Goal: Task Accomplishment & Management: Complete application form

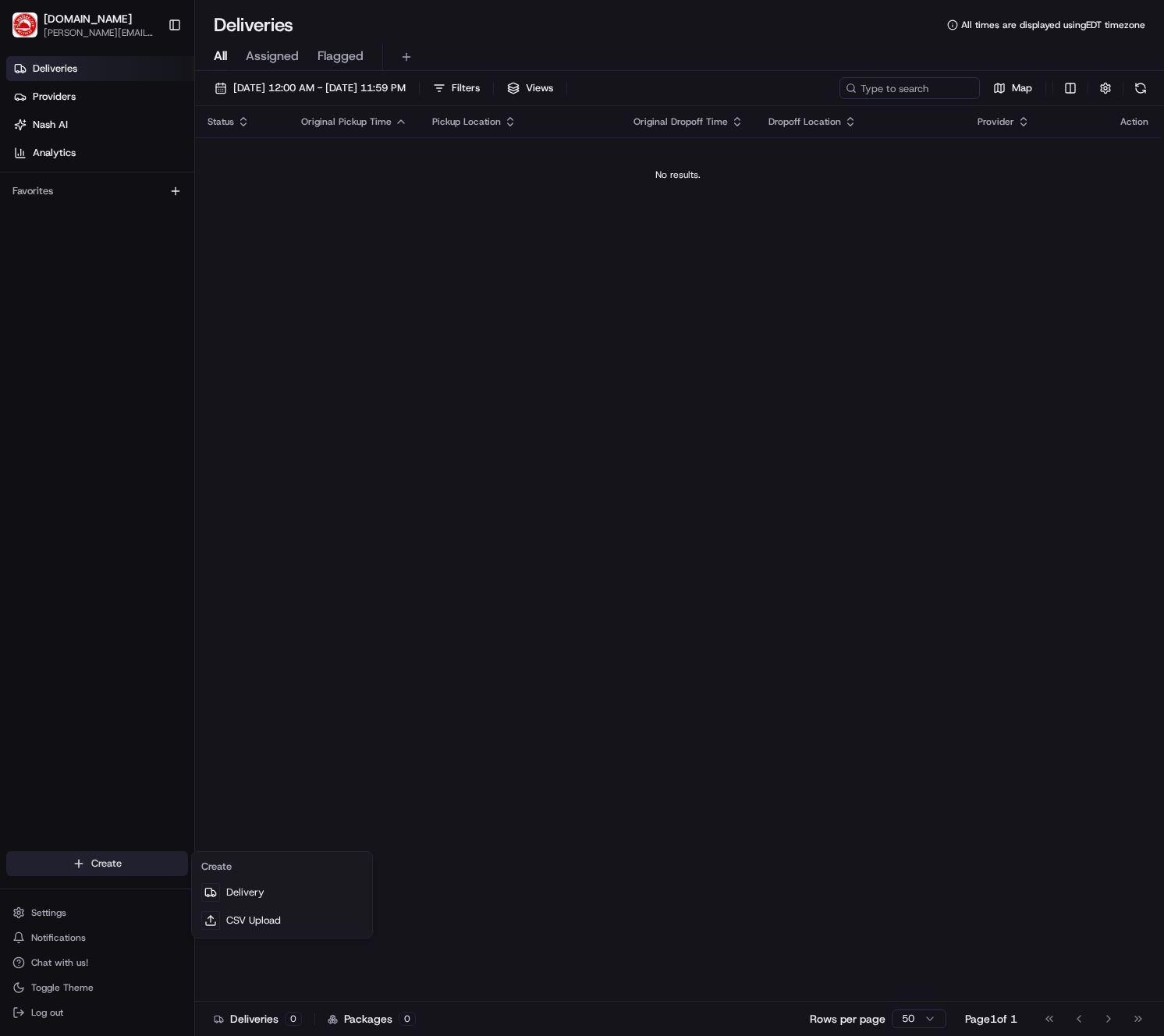
click at [154, 858] on html "[DOMAIN_NAME] [PERSON_NAME][DOMAIN_NAME][EMAIL_ADDRESS][PERSON_NAME][DOMAIN_NAM…" at bounding box center [582, 518] width 1164 height 1036
click at [241, 882] on link "Delivery" at bounding box center [282, 892] width 174 height 28
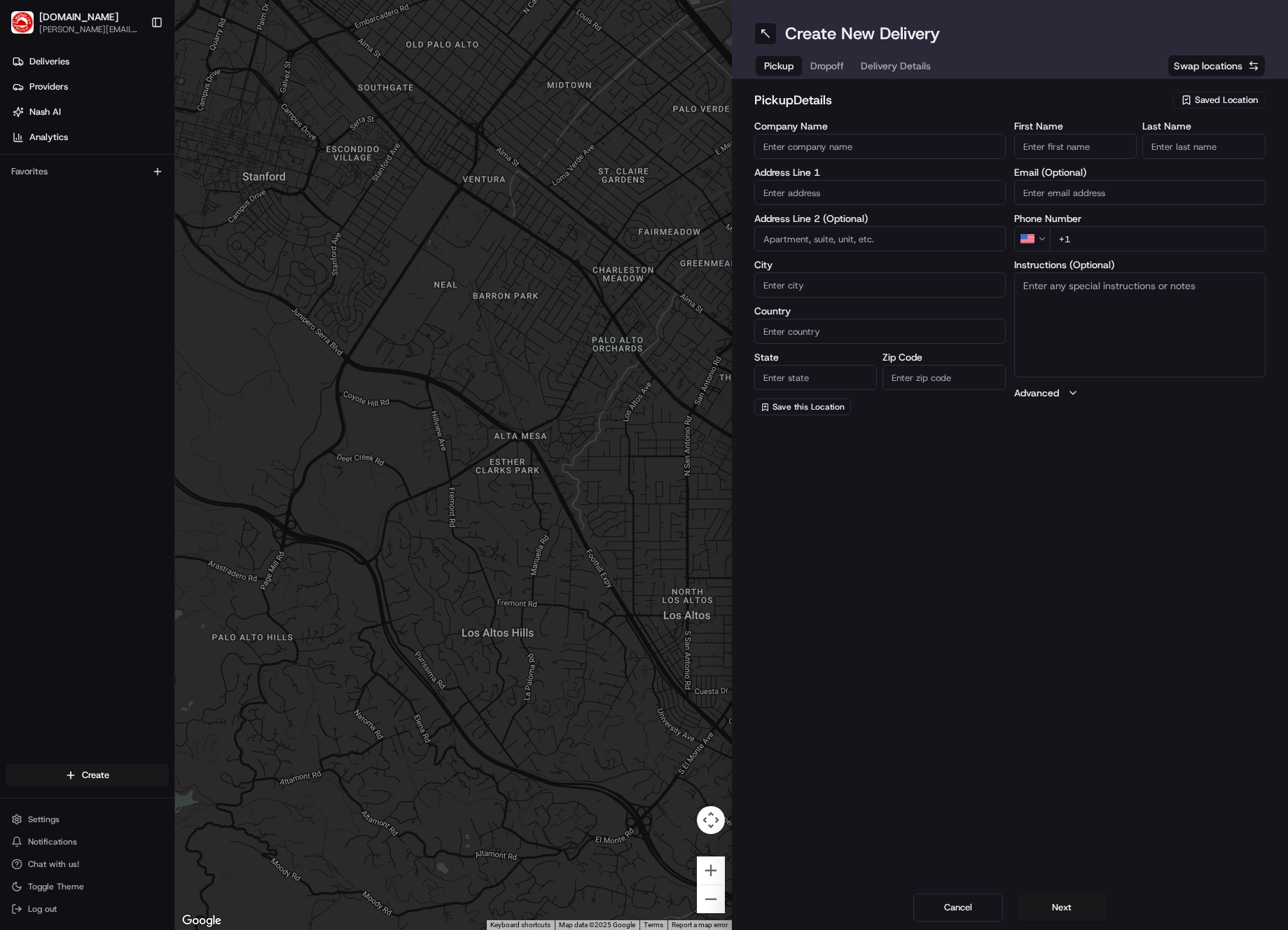
click at [1044, 95] on span "Saved Location" at bounding box center [1226, 100] width 63 height 13
type input "[PERSON_NAME]"
click at [1044, 154] on span "Koriyaki Asian Grill - [PERSON_NAME]" at bounding box center [1195, 153] width 172 height 13
type input "Koriyaki Asian Grill - [PERSON_NAME]"
type input "[STREET_ADDRESS]"
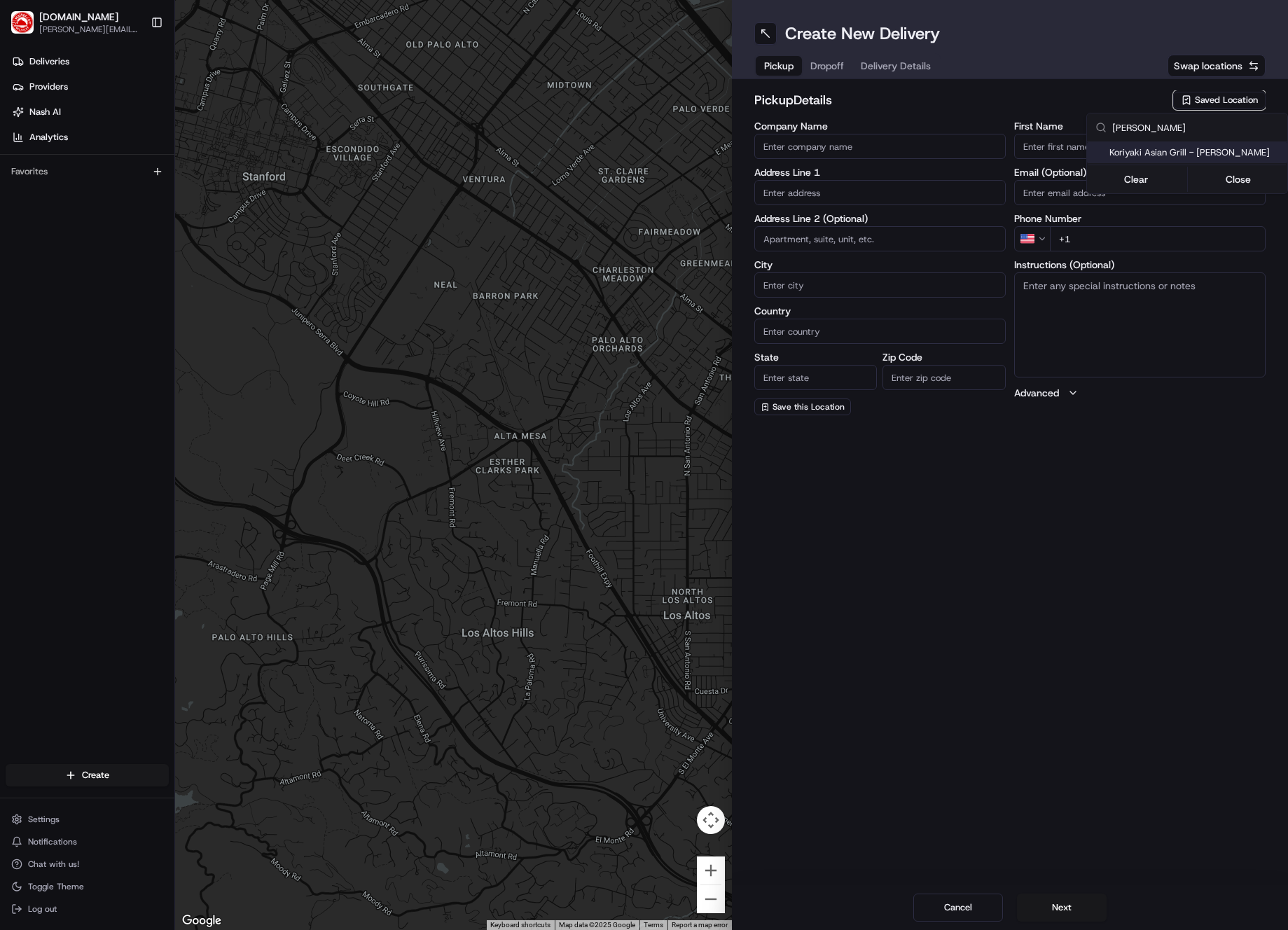
type input "#105"
type input "[PERSON_NAME]"
type input "US"
type input "[GEOGRAPHIC_DATA]"
type input "75063"
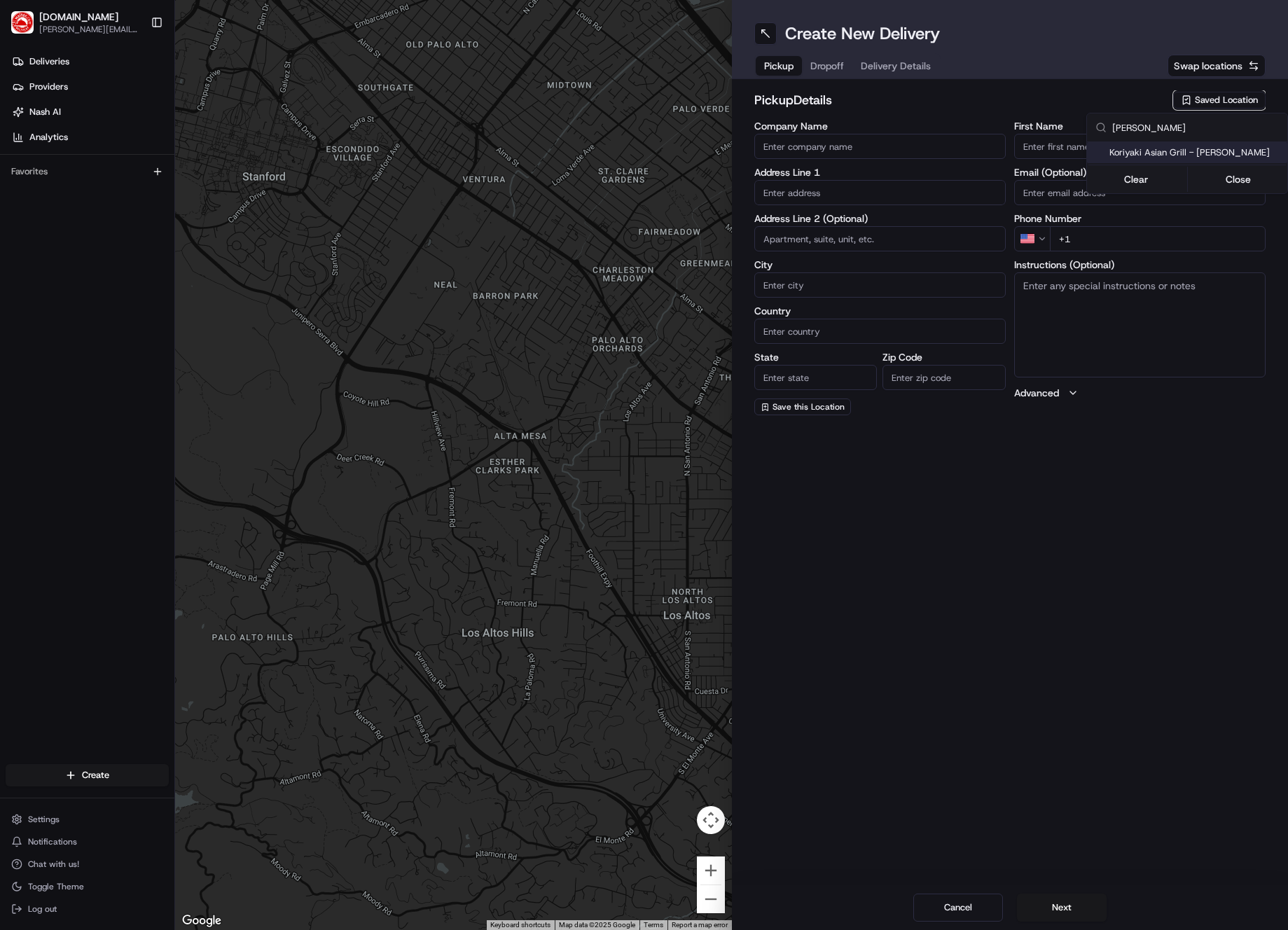
type input "[PERSON_NAME]"
type input "Resibeck"
type input "[PHONE_NUMBER]"
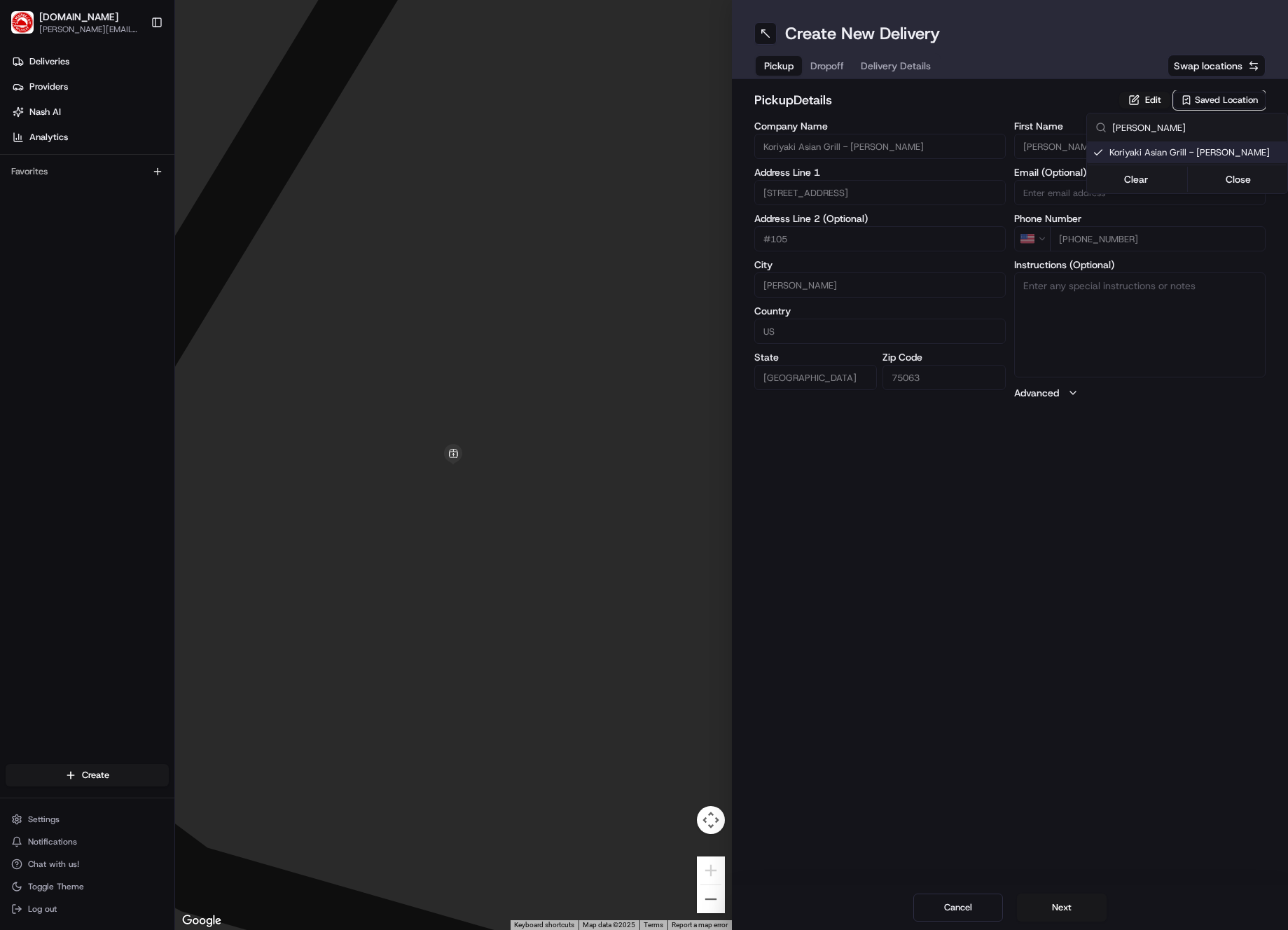
drag, startPoint x: 1125, startPoint y: 578, endPoint x: 1084, endPoint y: 677, distance: 107.2
click at [1044, 579] on html "[DOMAIN_NAME] [PERSON_NAME][DOMAIN_NAME][EMAIL_ADDRESS][PERSON_NAME][DOMAIN_NAM…" at bounding box center [644, 465] width 1288 height 930
click at [1037, 909] on button "Next" at bounding box center [1061, 907] width 90 height 28
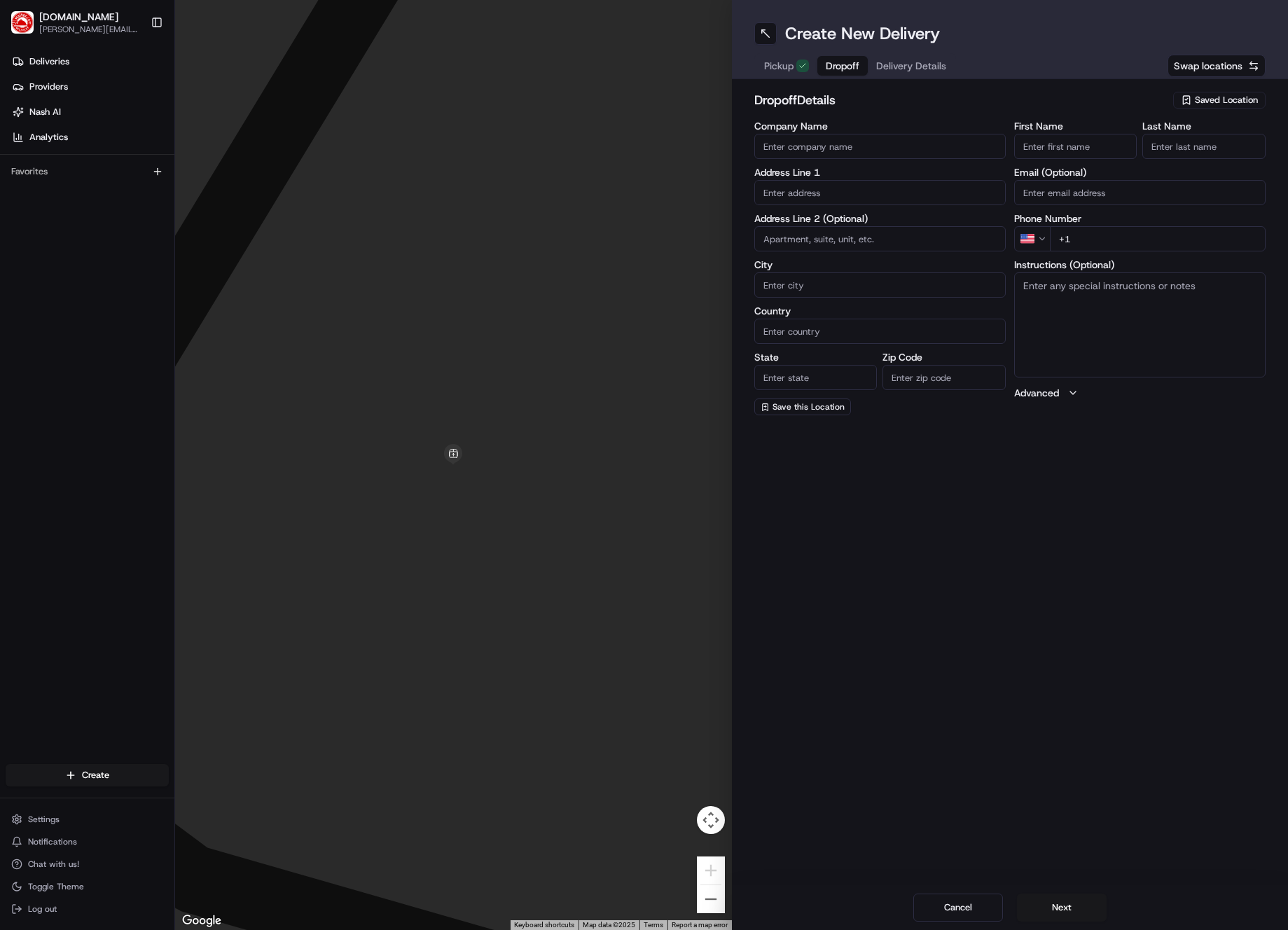
drag, startPoint x: 1065, startPoint y: 583, endPoint x: 994, endPoint y: 373, distance: 221.7
click at [1044, 584] on div "Create New Delivery Pickup Dropoff Delivery Details Swap locations dropoff Deta…" at bounding box center [1010, 465] width 557 height 930
click at [1044, 97] on span "Saved Location" at bounding box center [1226, 100] width 63 height 13
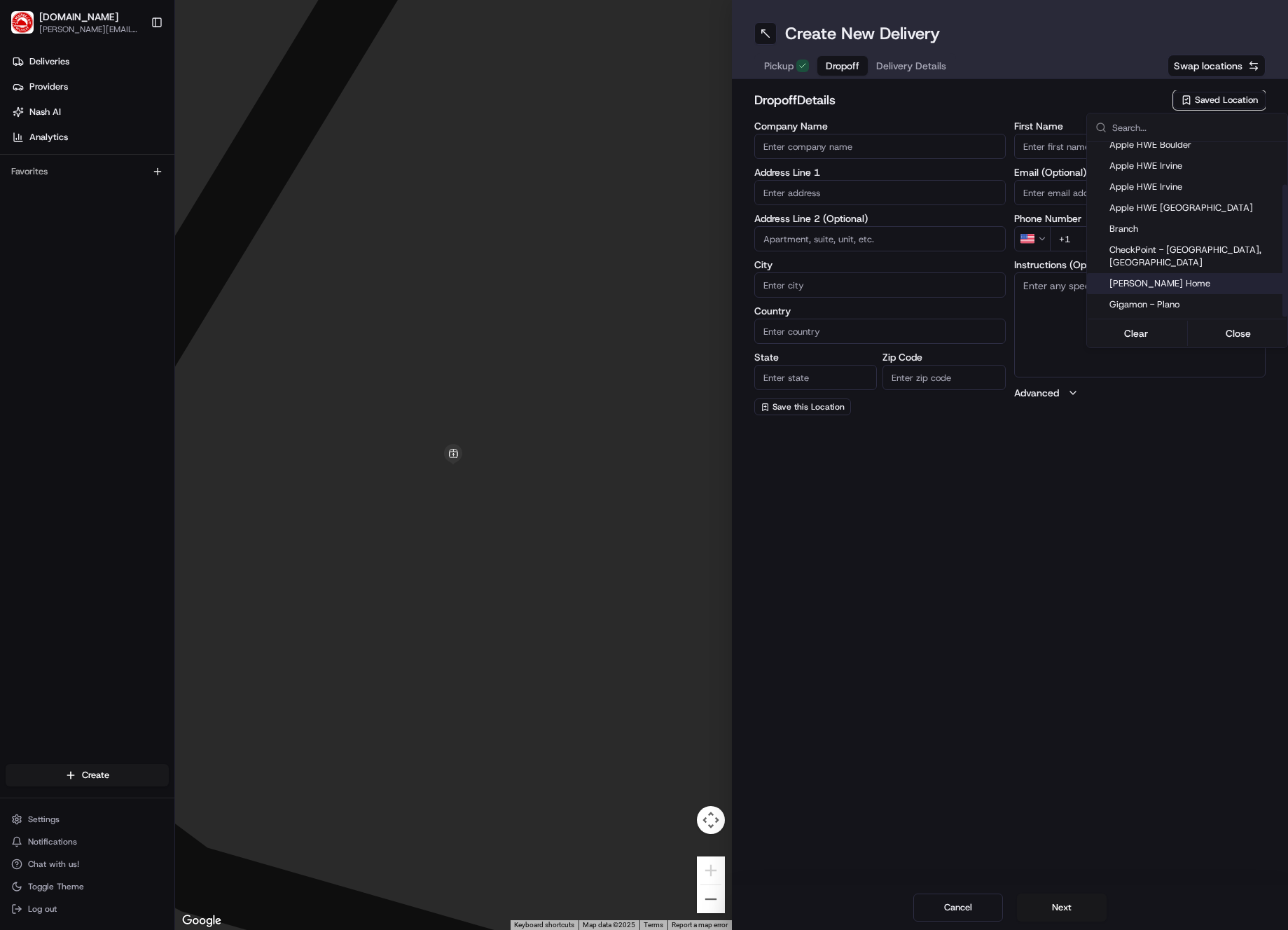
scroll to position [56, 0]
click at [1044, 292] on span "Gigamon - Plano" at bounding box center [1195, 299] width 172 height 13
type input "Gigamon - Plano"
type input "[STREET_ADDRESS][PERSON_NAME]"
type input "office [STREET_ADDRESS]"
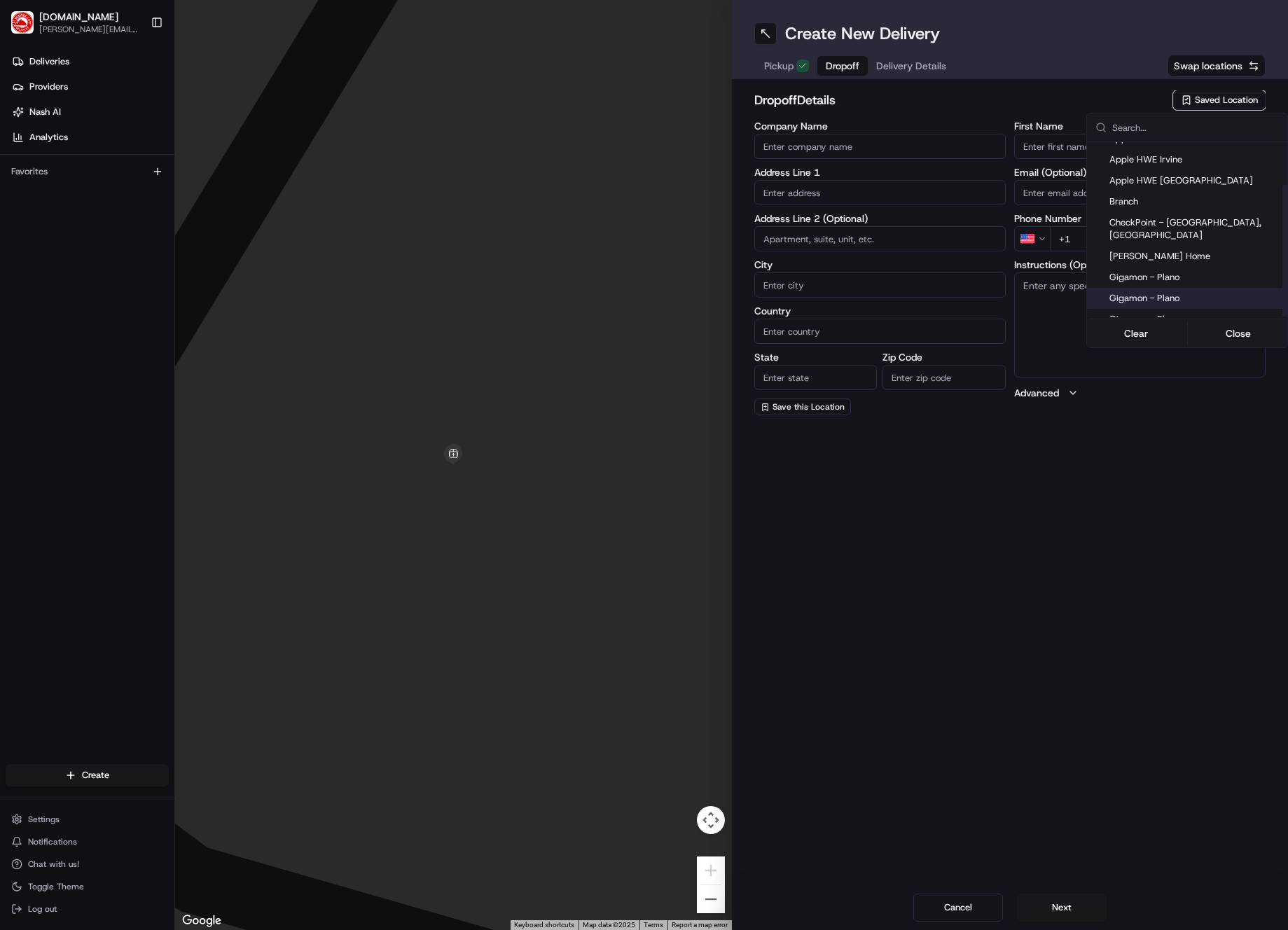
type input "Plano"
type input "US"
type input "[GEOGRAPHIC_DATA]"
type input "75093"
type input "Genese"
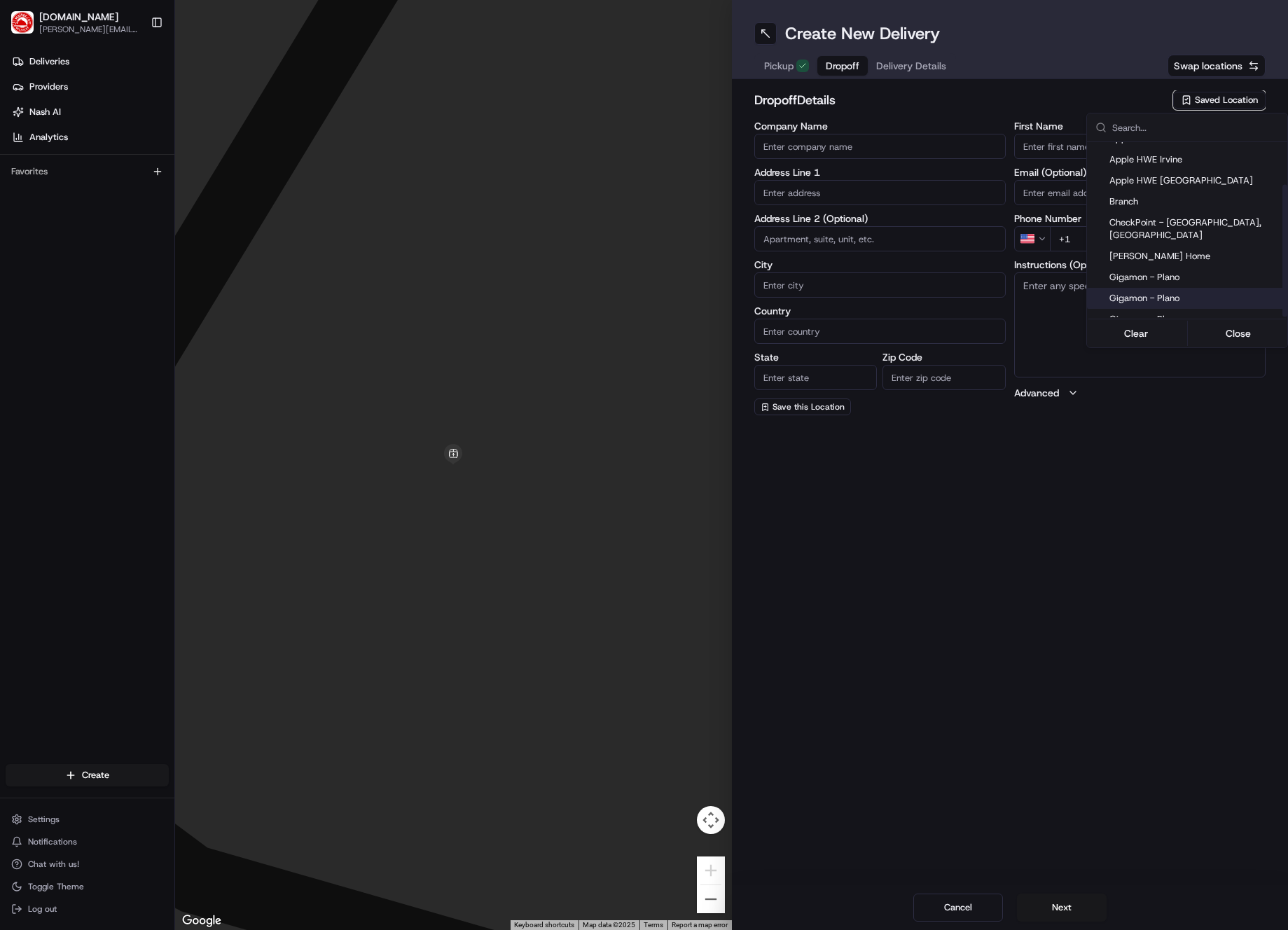
type input "[PERSON_NAME]"
type input "[PHONE_NUMBER]"
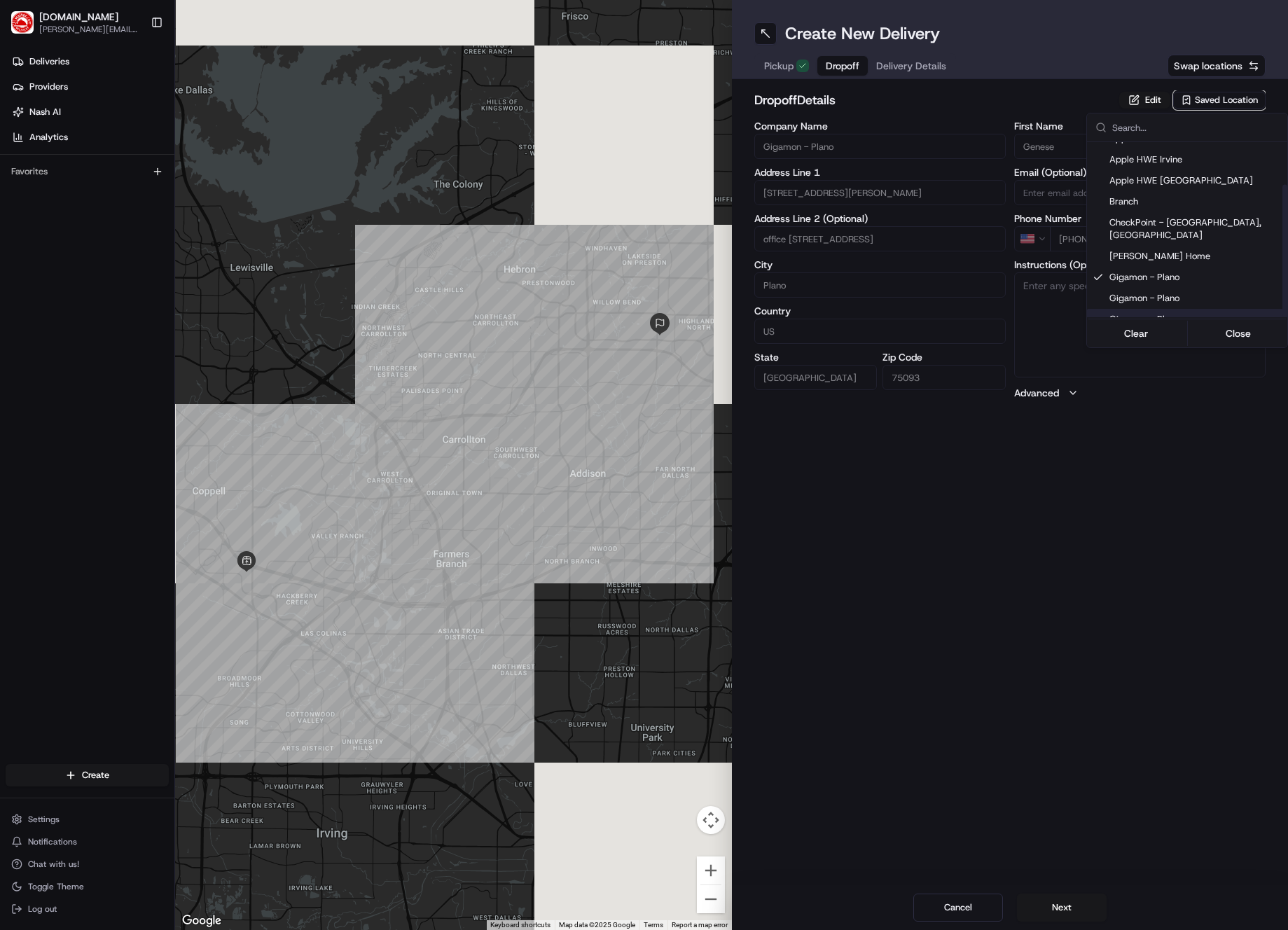
drag, startPoint x: 1121, startPoint y: 499, endPoint x: 1111, endPoint y: 503, distance: 10.8
click at [1044, 502] on html "[DOMAIN_NAME] [PERSON_NAME][DOMAIN_NAME][EMAIL_ADDRESS][PERSON_NAME][DOMAIN_NAM…" at bounding box center [644, 465] width 1288 height 930
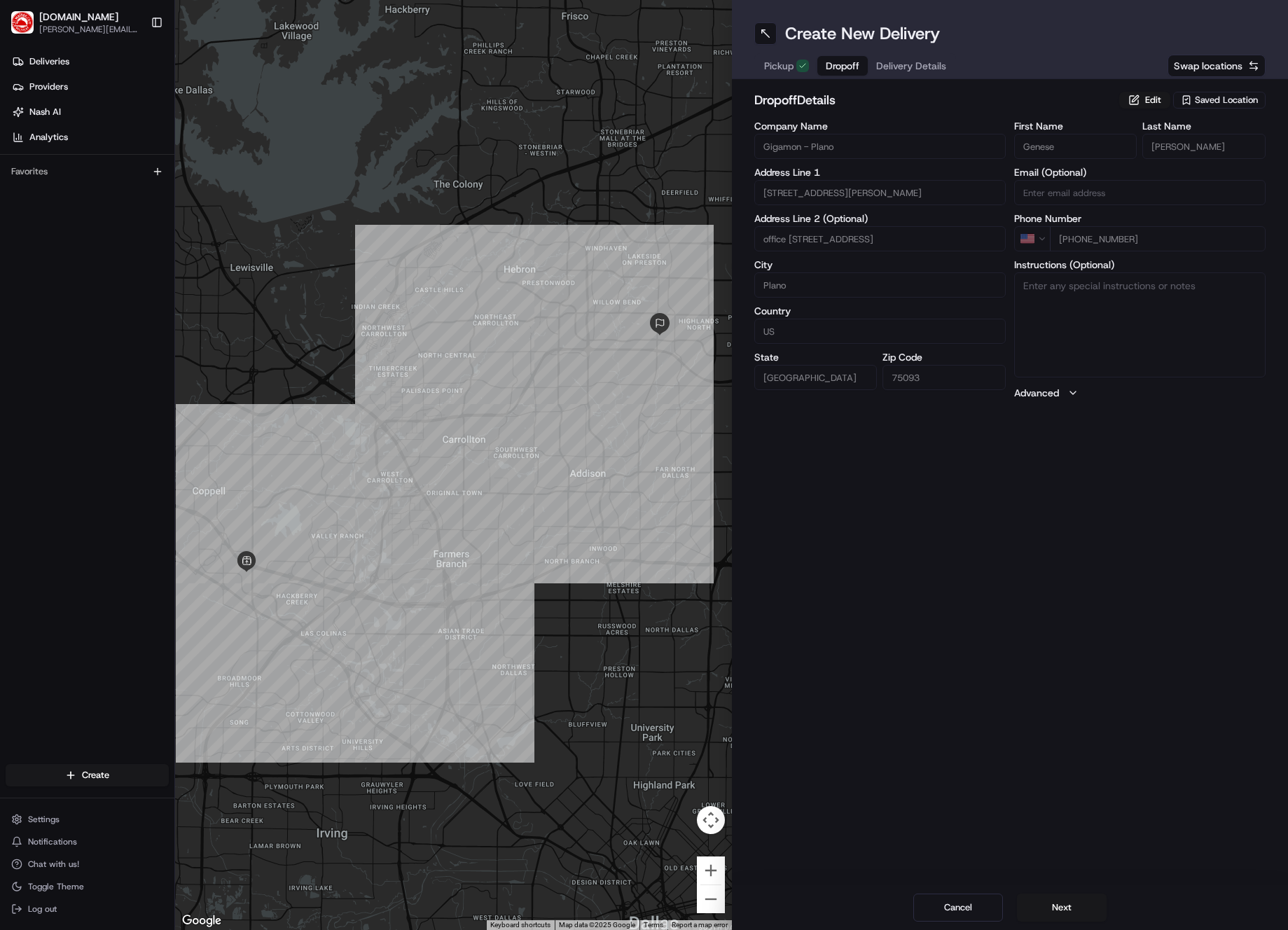
click at [1044, 93] on div "Saved Location" at bounding box center [1219, 100] width 93 height 17
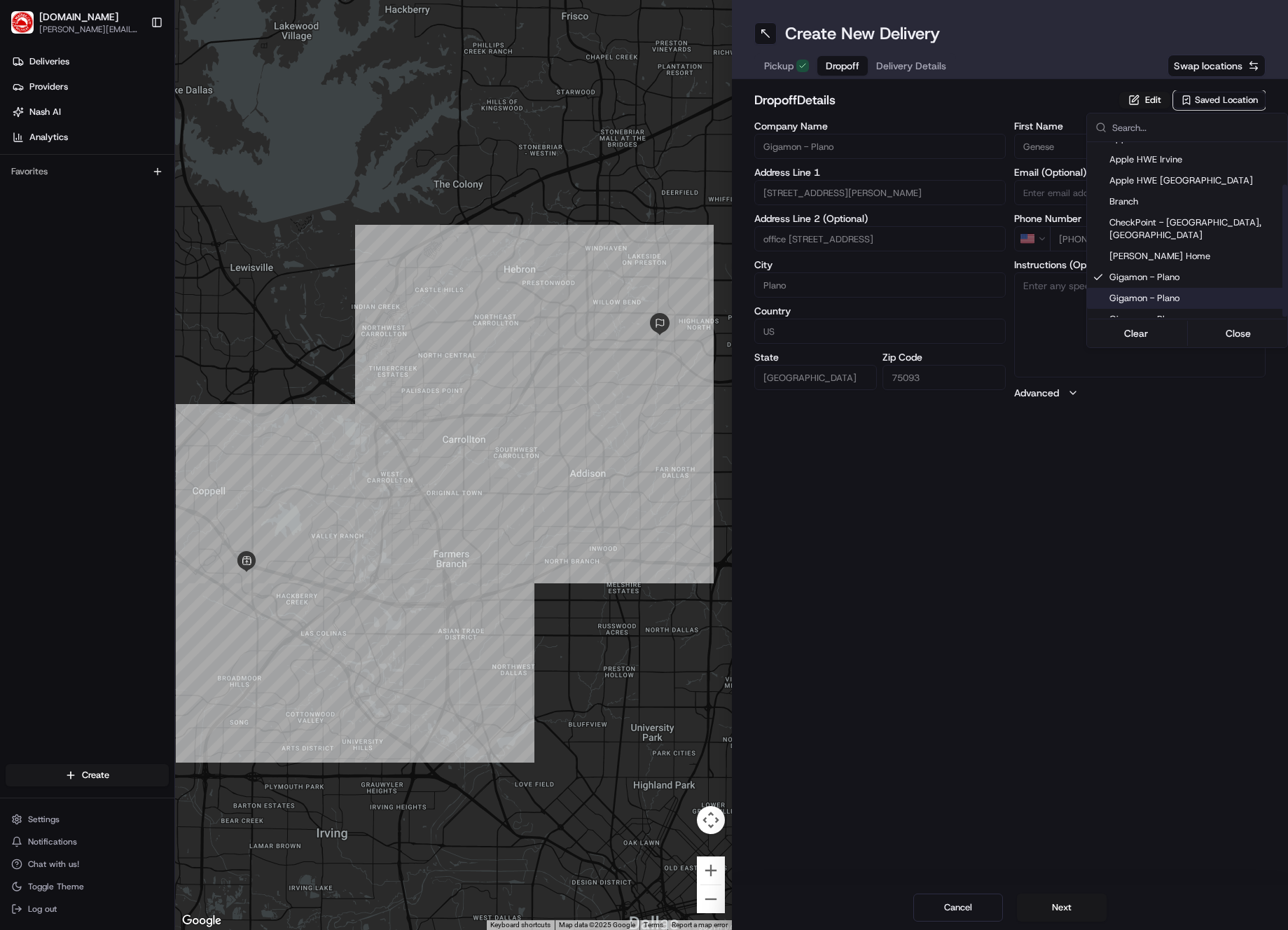
click at [1044, 292] on span "Gigamon - Plano" at bounding box center [1195, 299] width 172 height 13
type input "4th floor"
drag, startPoint x: 1157, startPoint y: 538, endPoint x: 1145, endPoint y: 580, distance: 43.7
click at [1044, 538] on html "[DOMAIN_NAME] [PERSON_NAME][DOMAIN_NAME][EMAIL_ADDRESS][PERSON_NAME][DOMAIN_NAM…" at bounding box center [644, 465] width 1288 height 930
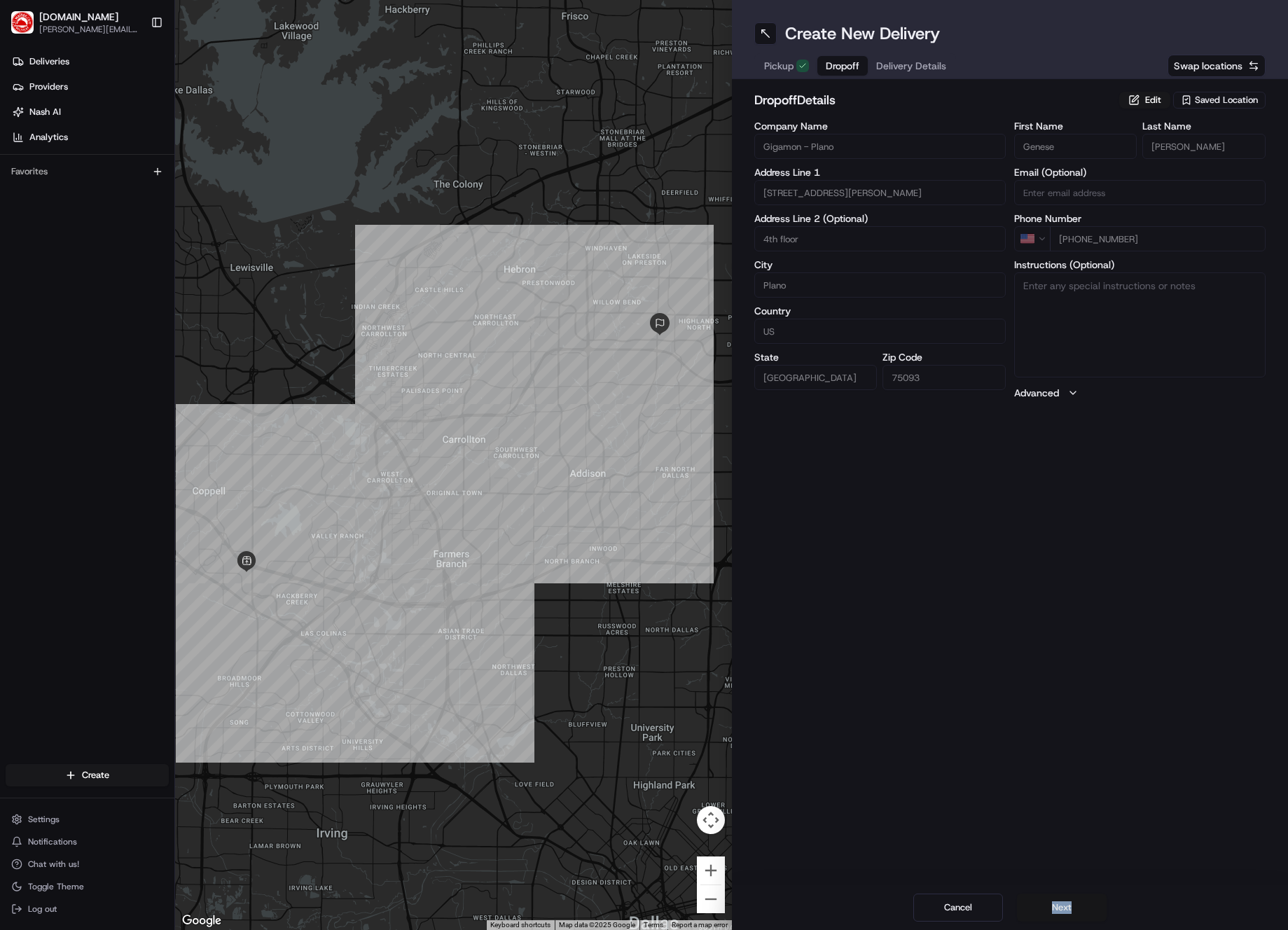
click at [1044, 908] on div "Cancel Next" at bounding box center [1010, 907] width 557 height 45
click at [1044, 909] on button "Next" at bounding box center [1061, 907] width 90 height 28
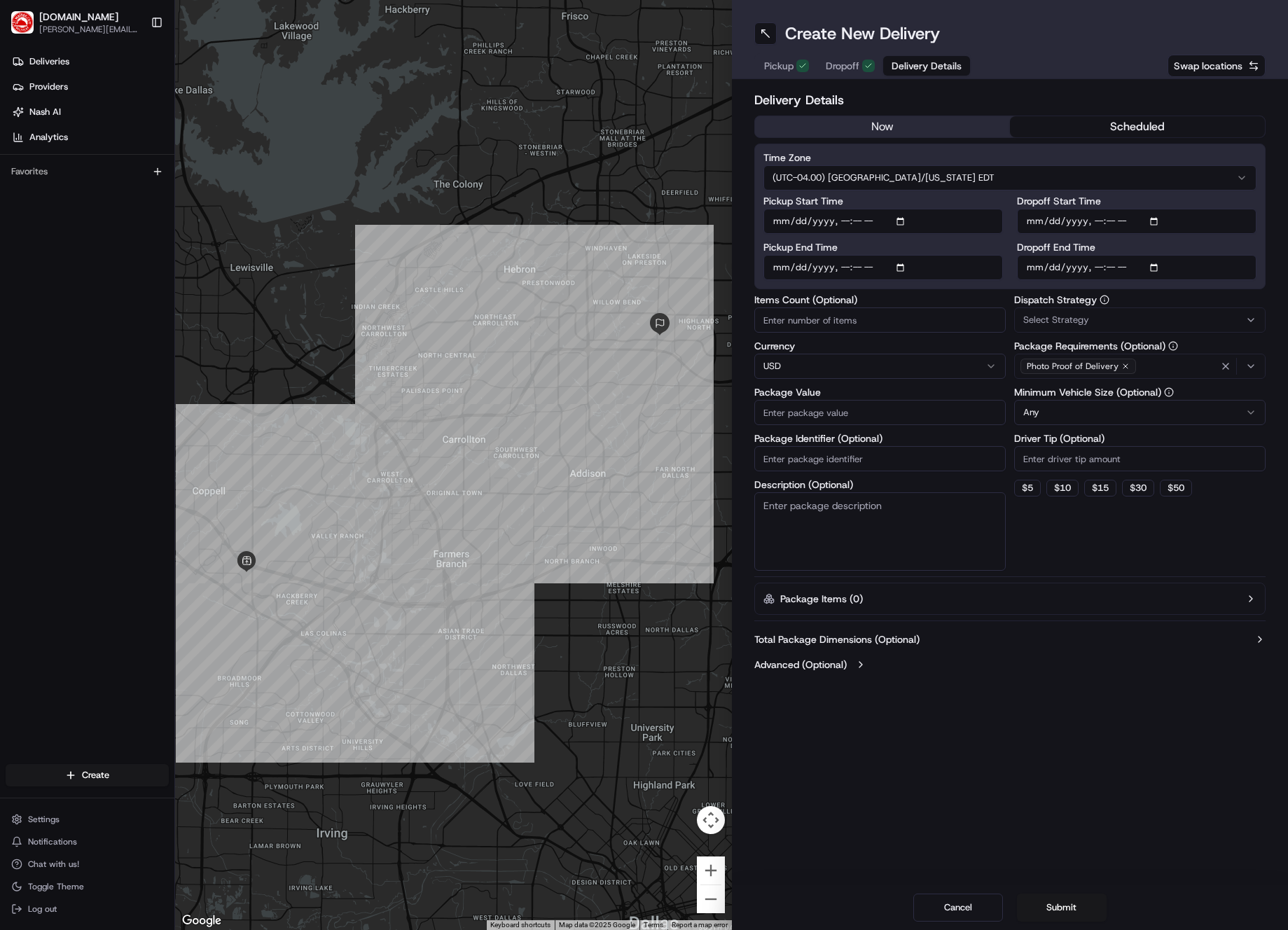
click at [1044, 120] on button "scheduled" at bounding box center [1137, 127] width 255 height 21
click at [964, 166] on html "[DOMAIN_NAME] [PERSON_NAME][DOMAIN_NAME][EMAIL_ADDRESS][PERSON_NAME][DOMAIN_NAM…" at bounding box center [644, 465] width 1288 height 930
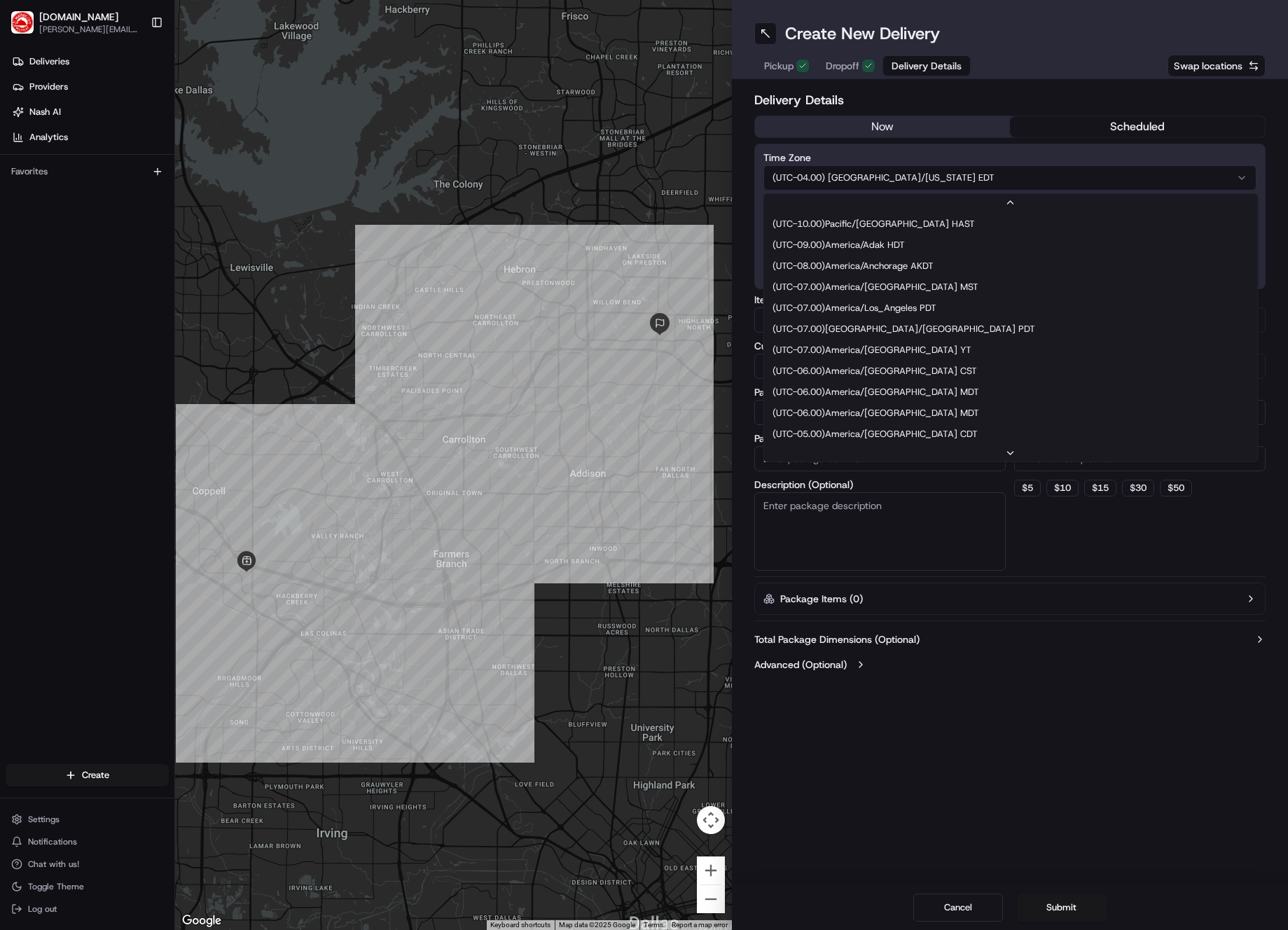
scroll to position [84, 0]
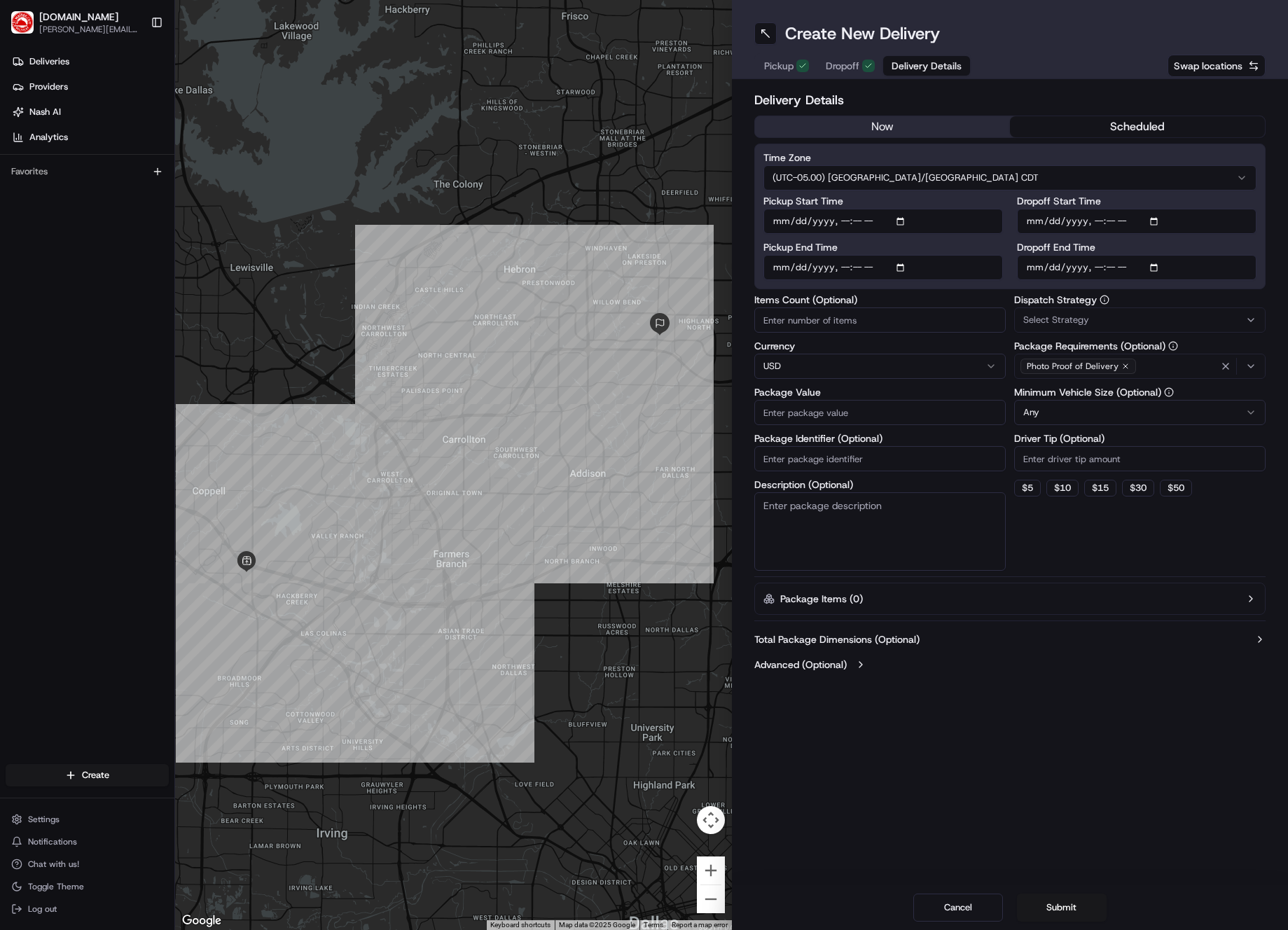
click at [900, 222] on input "Pickup Start Time" at bounding box center [883, 221] width 239 height 25
type input "[DATE]T11:10"
click at [1044, 294] on div "Delivery Details now scheduled Time Zone (UTC-05.00) [GEOGRAPHIC_DATA]/[GEOGRAP…" at bounding box center [1010, 383] width 512 height 587
click at [902, 269] on input "Pickup End Time" at bounding box center [883, 268] width 239 height 25
type input "[DATE]T11:20"
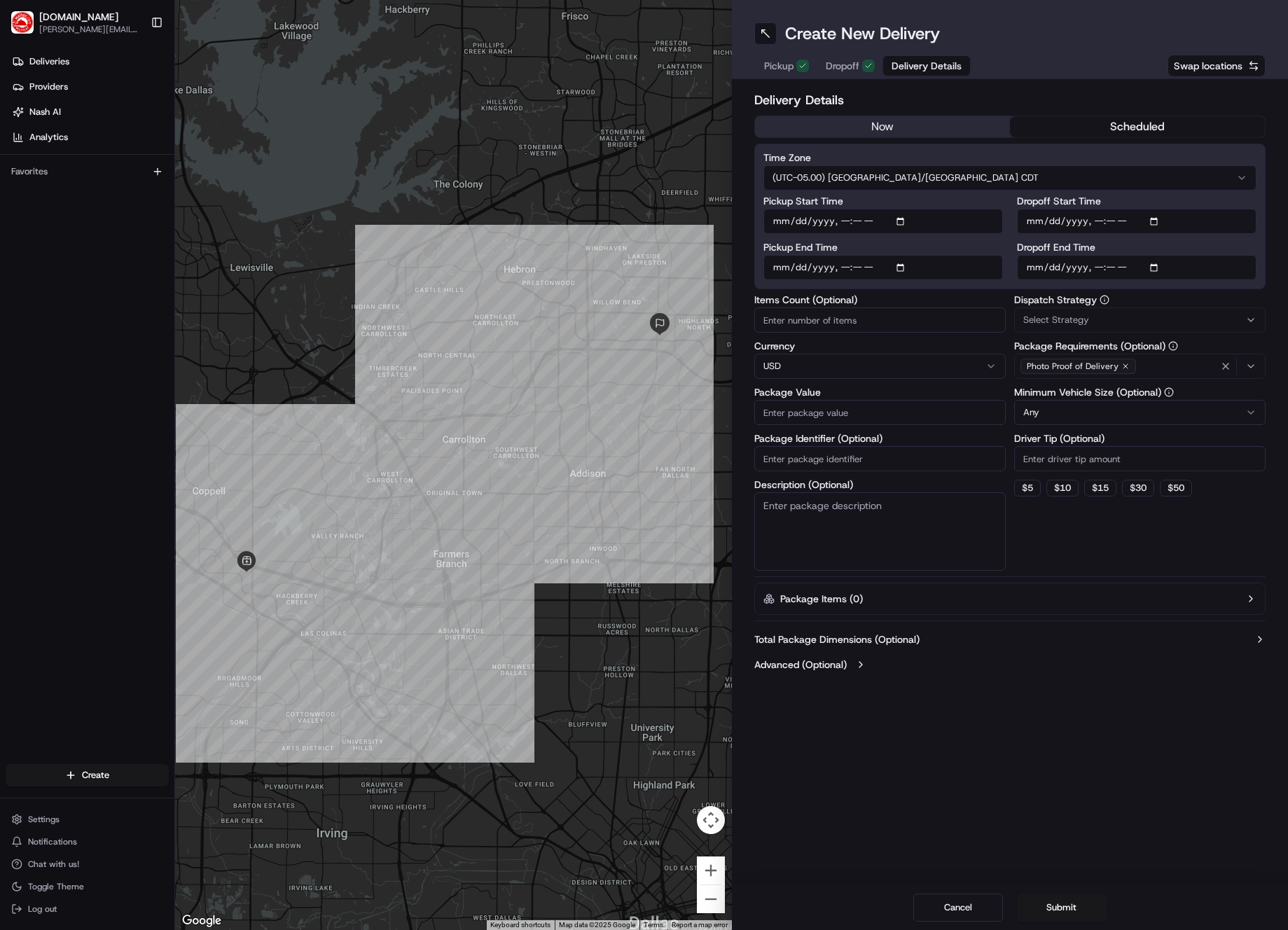
click at [1044, 276] on div "Delivery Details now scheduled Time Zone (UTC-05.00) [GEOGRAPHIC_DATA]/[GEOGRAP…" at bounding box center [1010, 383] width 557 height 609
click at [1044, 220] on input "Dropoff Start Time" at bounding box center [1137, 221] width 239 height 25
type input "[DATE]T11:55"
click at [1044, 206] on div "Delivery Details now scheduled Time Zone (UTC-05.00) [GEOGRAPHIC_DATA]/[GEOGRAP…" at bounding box center [1010, 383] width 557 height 609
click at [1044, 269] on input "Dropoff End Time" at bounding box center [1137, 268] width 239 height 25
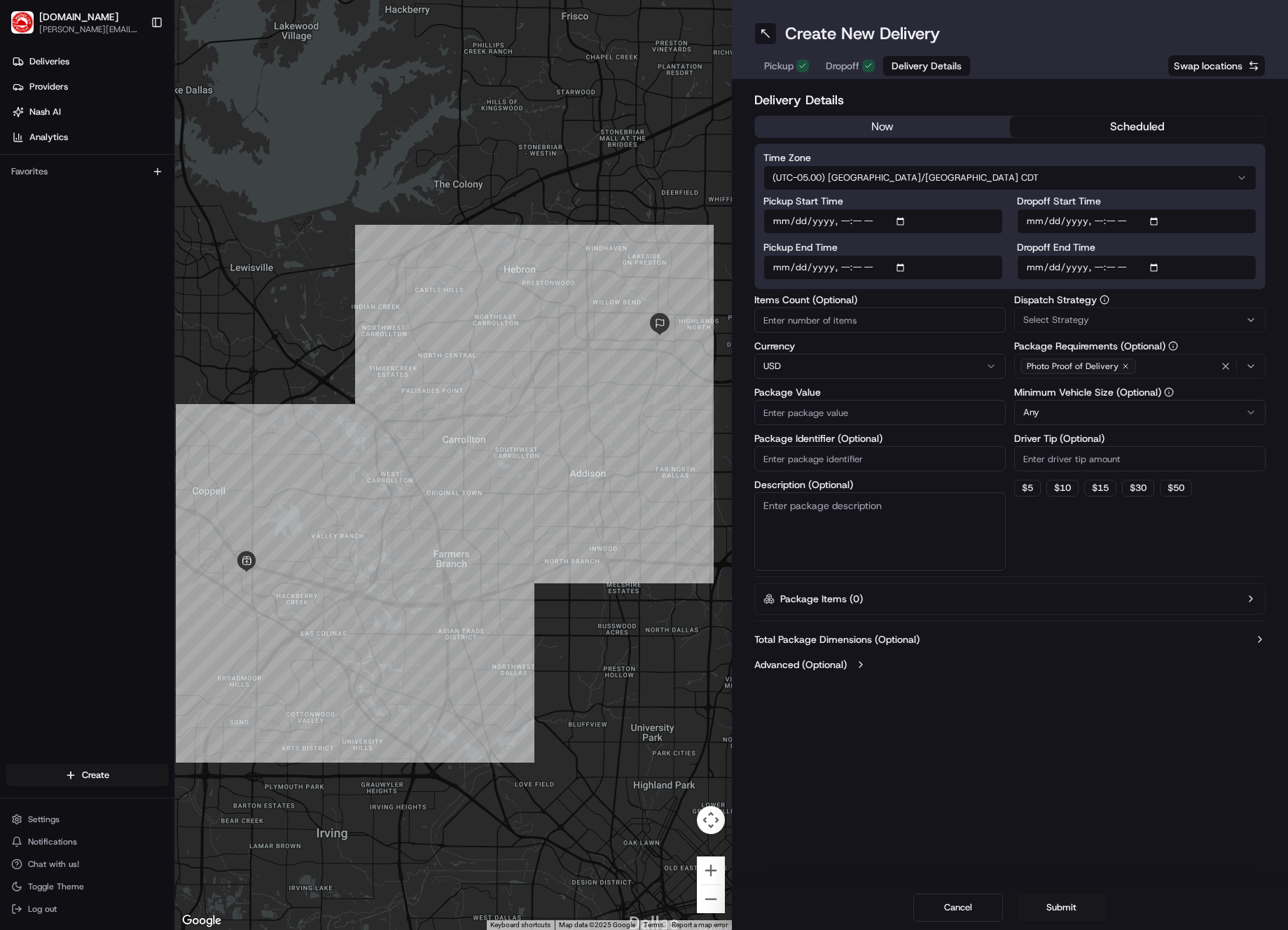
type input "[DATE]T00:33"
drag, startPoint x: 1178, startPoint y: 236, endPoint x: 1173, endPoint y: 227, distance: 10.3
click at [1044, 234] on div "Dropoff Start Time Dropoff End Time" at bounding box center [1137, 238] width 239 height 84
click at [1044, 225] on input "Dropoff Start Time" at bounding box center [1137, 221] width 239 height 25
click at [1044, 222] on input "Dropoff Start Time" at bounding box center [1137, 221] width 239 height 25
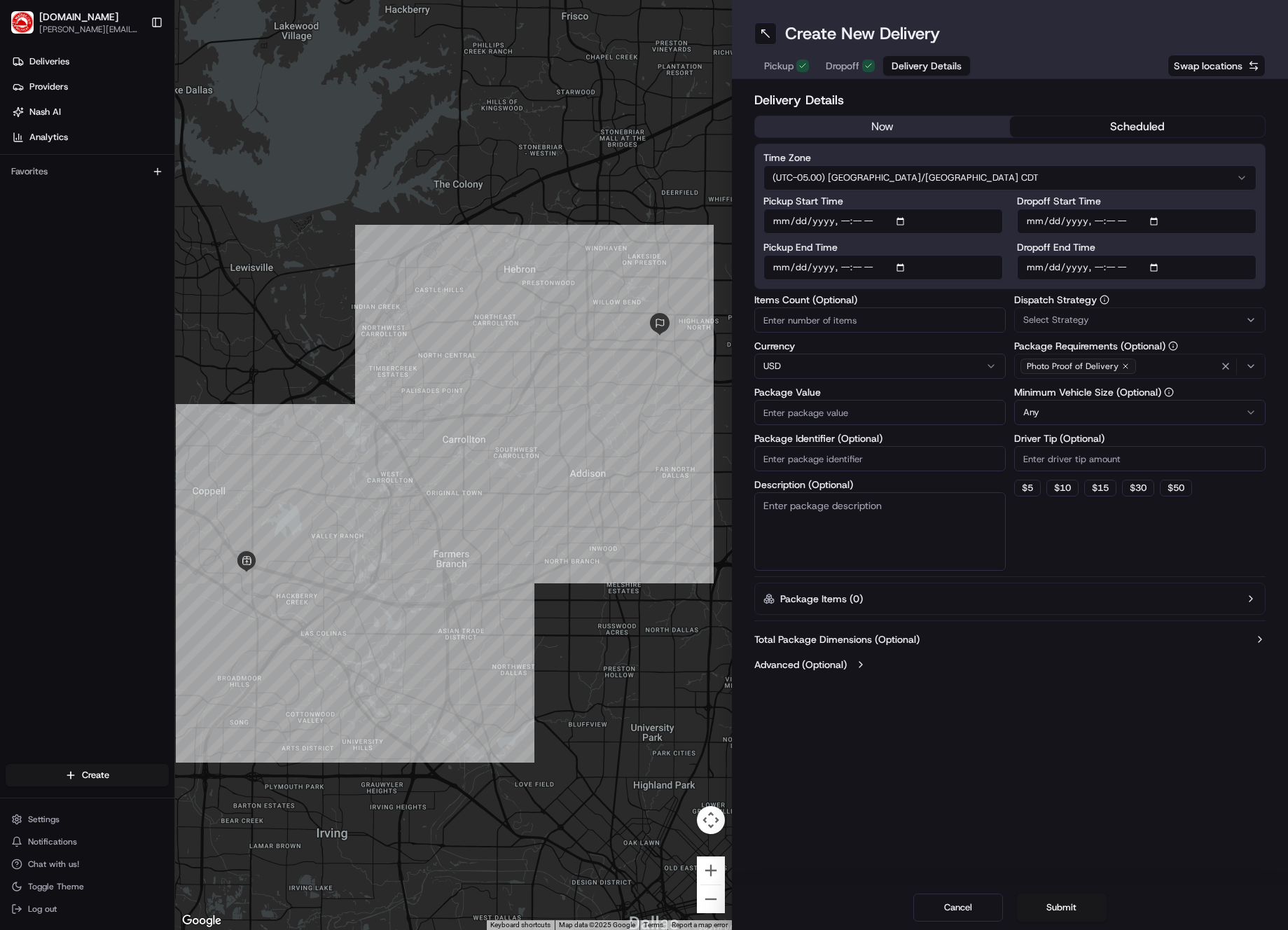
type input "[DATE]T11:50"
click at [1044, 212] on div "Time Zone (UTC-05.00) America/[GEOGRAPHIC_DATA] CDT Pickup Start Time Pickup En…" at bounding box center [1010, 216] width 512 height 146
click at [1044, 265] on input "Dropoff End Time" at bounding box center [1137, 268] width 239 height 25
click at [1044, 267] on input "Dropoff End Time" at bounding box center [1137, 268] width 239 height 25
type input "[DATE]T12:00"
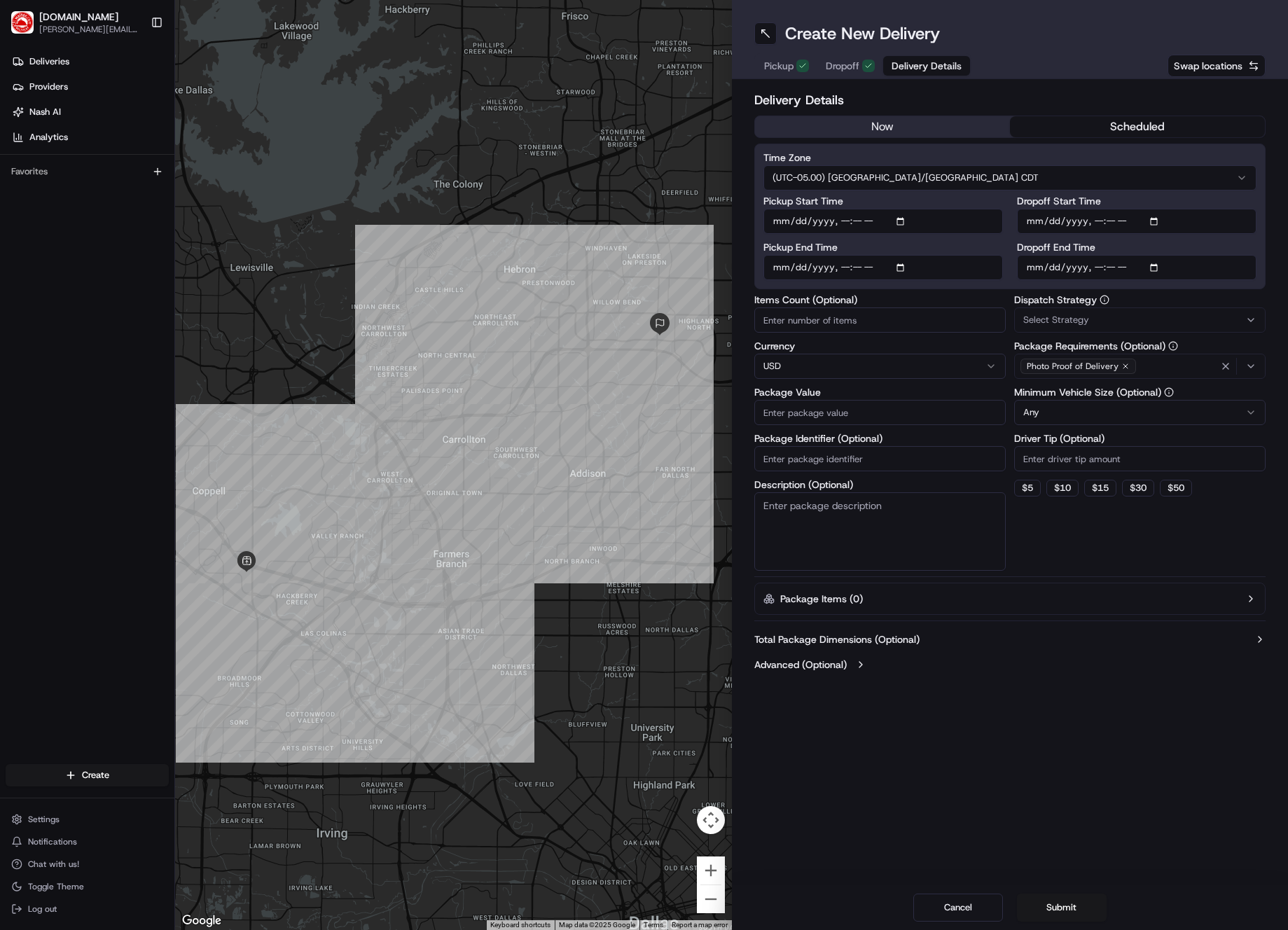
click at [1044, 315] on div "Select Strategy" at bounding box center [1140, 320] width 245 height 13
click at [1044, 398] on span "Default Dispatch Strategy" at bounding box center [1122, 396] width 172 height 13
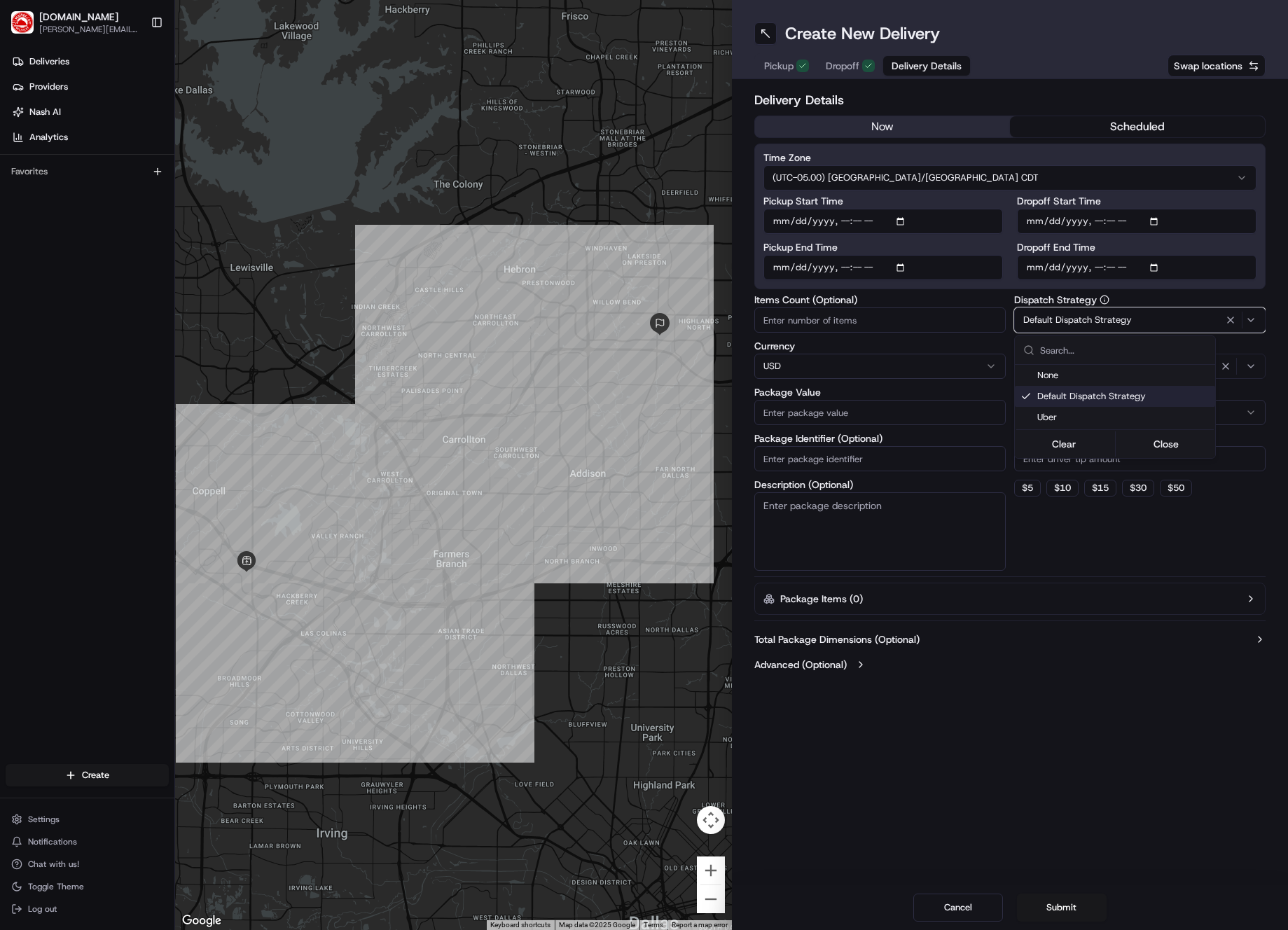
click at [951, 409] on html "[DOMAIN_NAME] [PERSON_NAME][DOMAIN_NAME][EMAIL_ADDRESS][PERSON_NAME][DOMAIN_NAM…" at bounding box center [644, 465] width 1288 height 930
click at [892, 375] on html "[DOMAIN_NAME] [PERSON_NAME][DOMAIN_NAME][EMAIL_ADDRESS][PERSON_NAME][DOMAIN_NAM…" at bounding box center [644, 465] width 1288 height 930
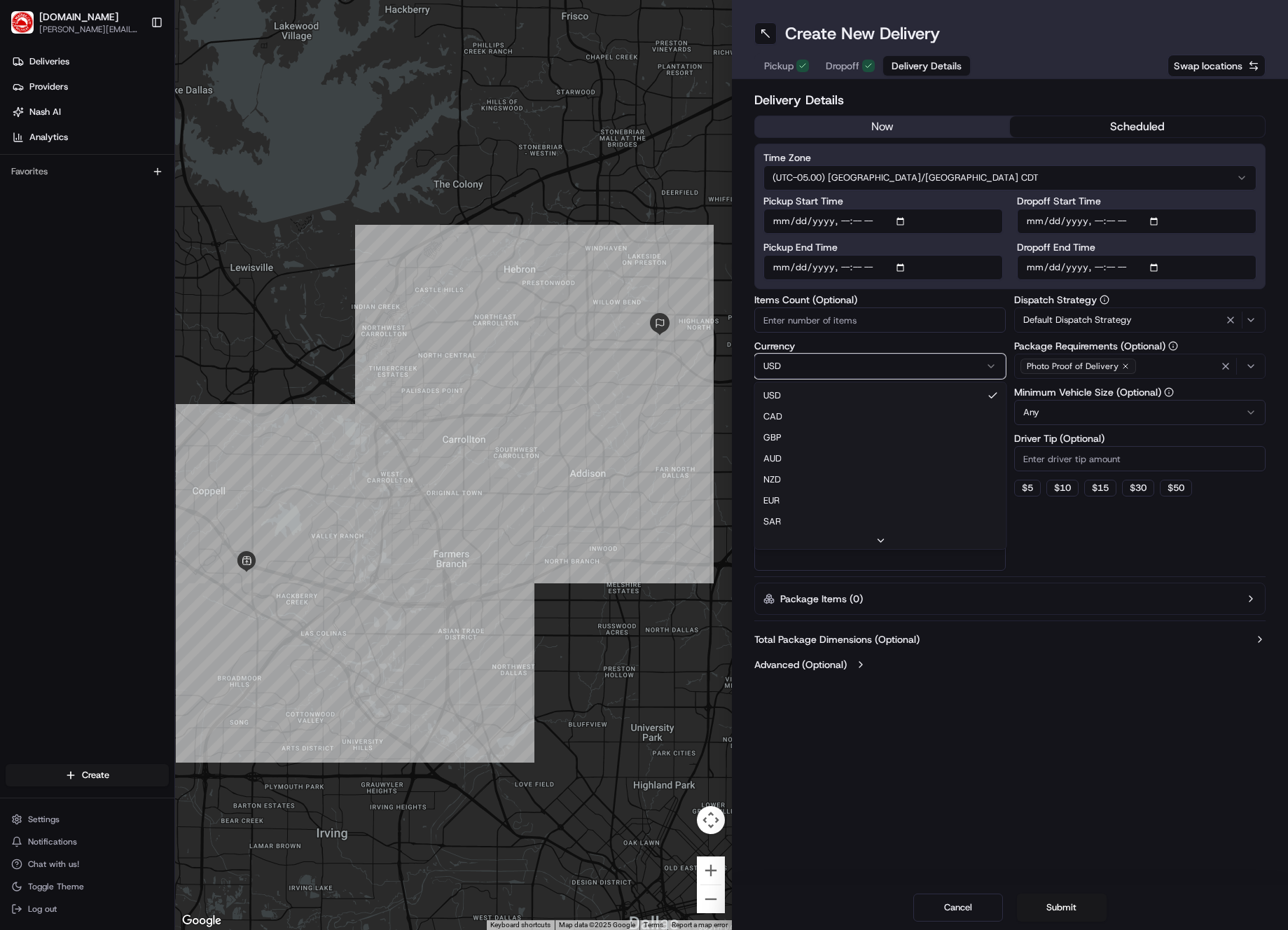
drag, startPoint x: 1012, startPoint y: 375, endPoint x: 971, endPoint y: 379, distance: 41.2
click at [1012, 375] on html "[DOMAIN_NAME] [PERSON_NAME][DOMAIN_NAME][EMAIL_ADDRESS][PERSON_NAME][DOMAIN_NAM…" at bounding box center [644, 465] width 1288 height 930
click at [903, 407] on input "Package Value" at bounding box center [879, 413] width 251 height 25
type input "30"
click at [1044, 482] on button "$ 15" at bounding box center [1100, 488] width 32 height 17
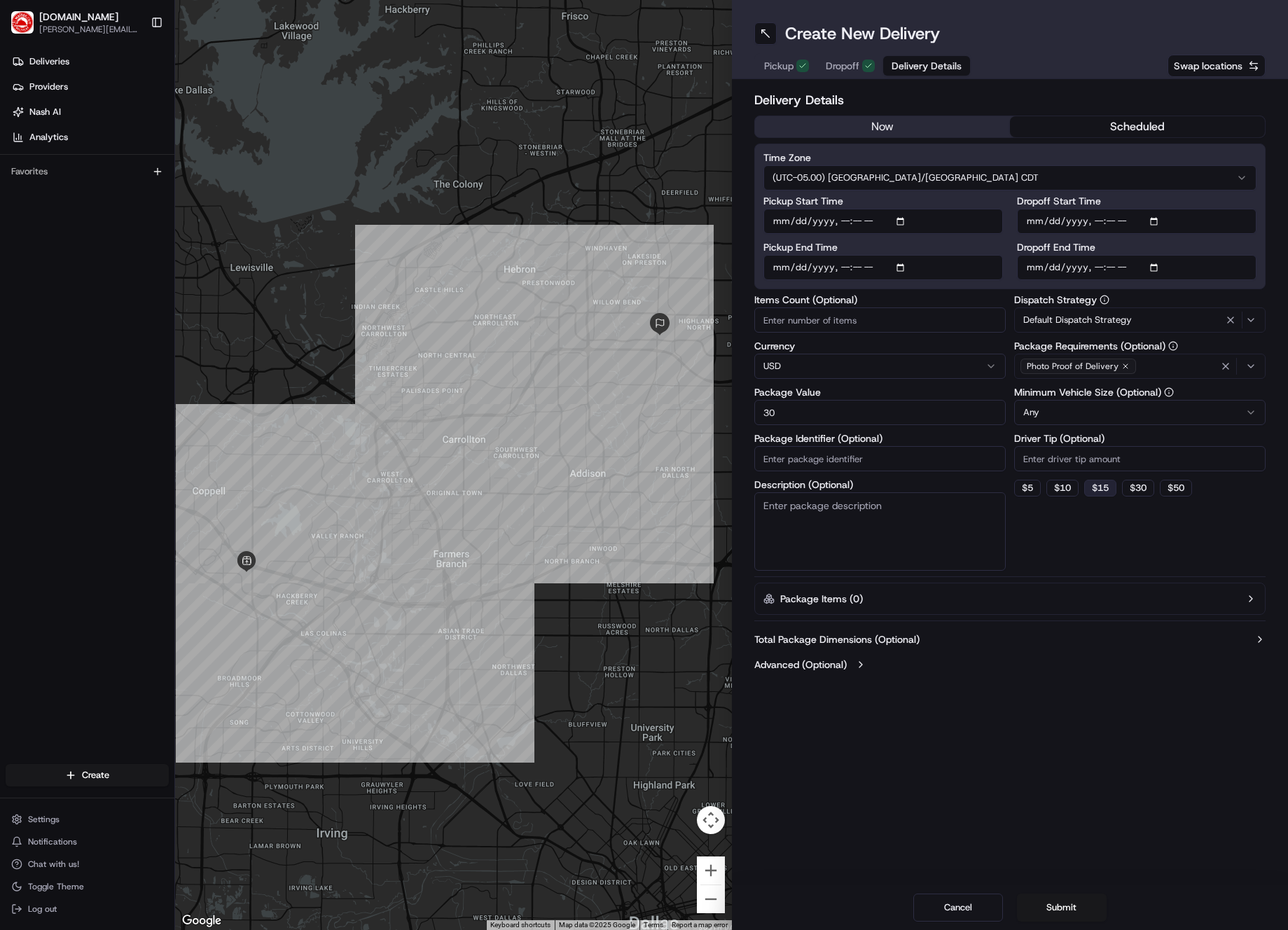
type input "15"
click at [890, 526] on textarea "Description (Optional)" at bounding box center [879, 532] width 251 height 78
paste textarea "[STREET_ADDRESS]"
drag, startPoint x: 831, startPoint y: 551, endPoint x: 734, endPoint y: 552, distance: 97.0
click at [734, 552] on div "Delivery Details now scheduled Time Zone (UTC-05.00) America/[GEOGRAPHIC_DATA] …" at bounding box center [1010, 383] width 557 height 609
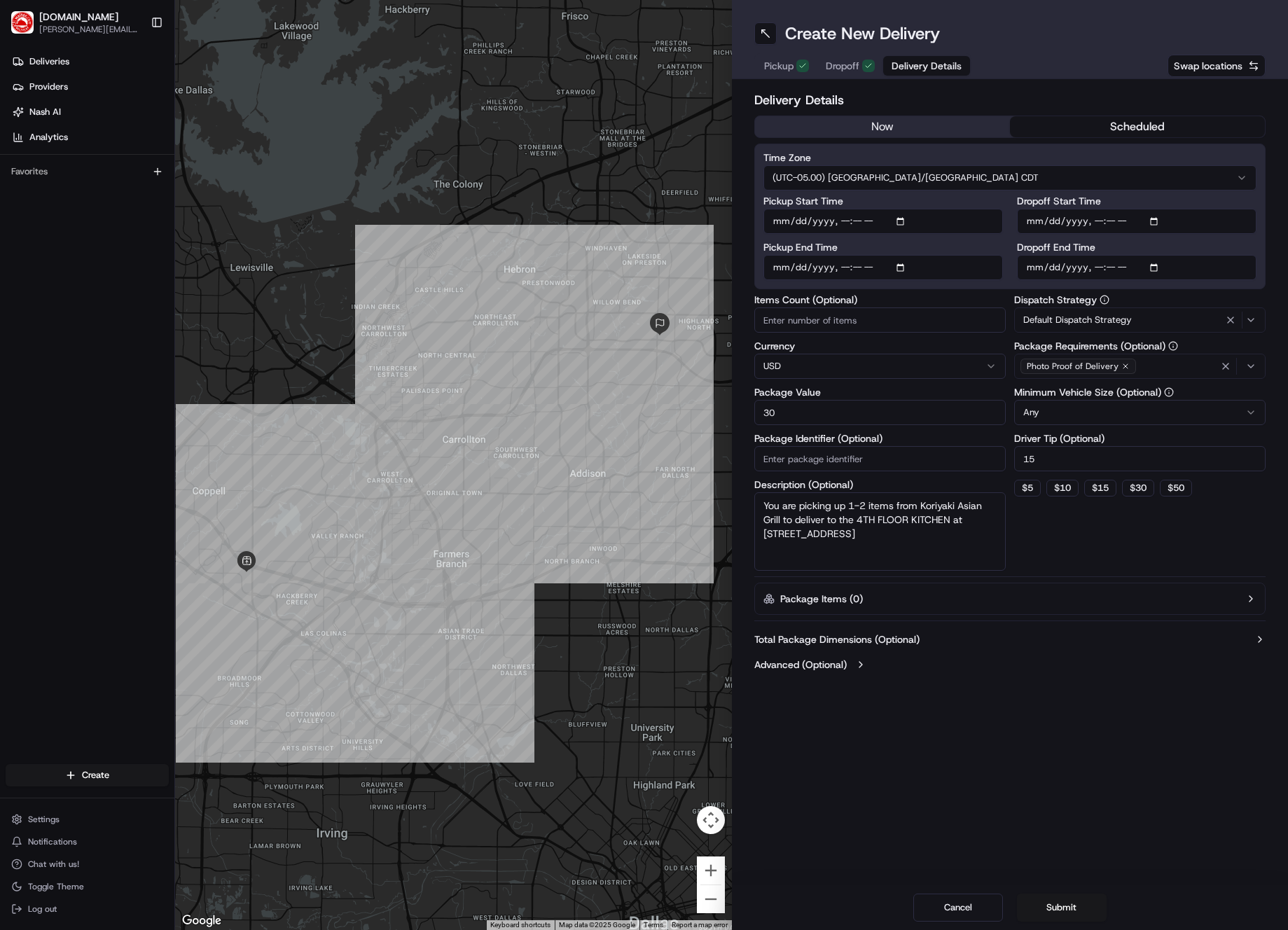
click at [760, 550] on textarea "You are picking up 1-2 items from Koriyaki Asian Grill to deliver to the 4TH FL…" at bounding box center [879, 532] width 251 height 78
click at [936, 539] on textarea "You are picking up 1-2 items from Koriyaki Asian Grill to deliver to the 4TH FL…" at bounding box center [879, 532] width 251 height 78
drag, startPoint x: 833, startPoint y: 509, endPoint x: 949, endPoint y: 534, distance: 118.7
click at [949, 534] on textarea "You are picking up 1-2 items from Koriyaki Asian Grill to deliver to the 4TH FL…" at bounding box center [879, 532] width 251 height 78
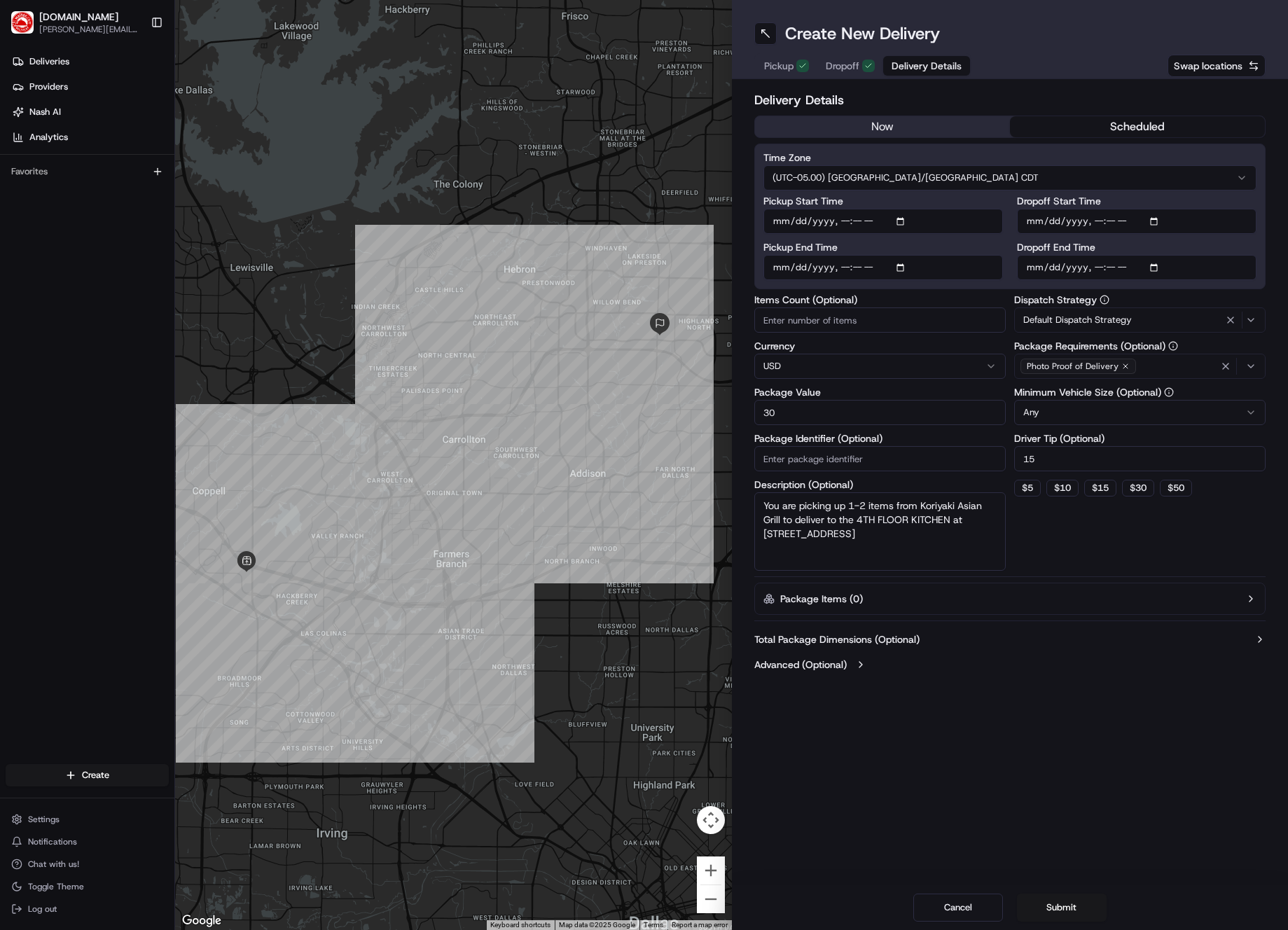
type textarea "You are picking up 1-2 items from Koriyaki Asian Grill to deliver to the 4TH FL…"
click at [1044, 869] on div "Create New Delivery Pickup Dropoff Delivery Details Swap locations Delivery Det…" at bounding box center [1010, 465] width 557 height 930
click at [1044, 894] on button "Submit" at bounding box center [1061, 907] width 90 height 28
